Goal: Task Accomplishment & Management: Use online tool/utility

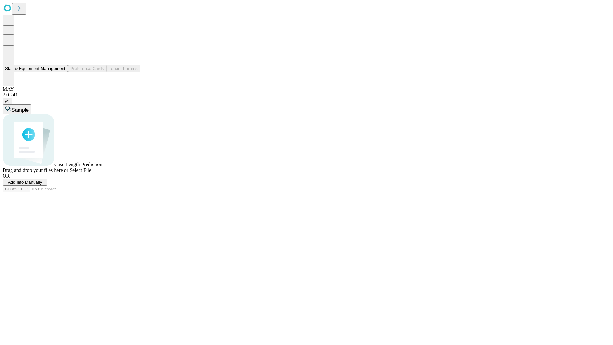
click at [61, 72] on button "Staff & Equipment Management" at bounding box center [35, 68] width 65 height 7
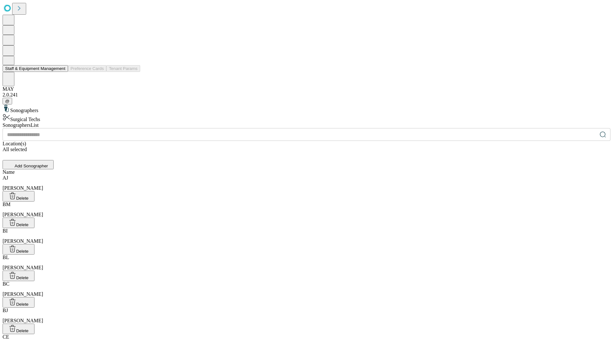
click at [61, 72] on button "Staff & Equipment Management" at bounding box center [35, 68] width 65 height 7
